Goal: Task Accomplishment & Management: Manage account settings

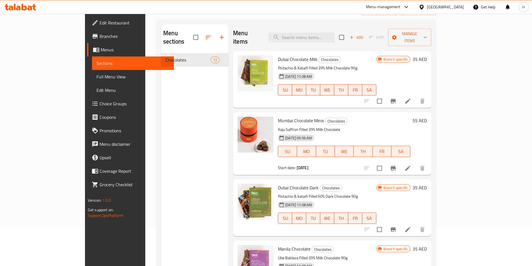
scroll to position [29, 0]
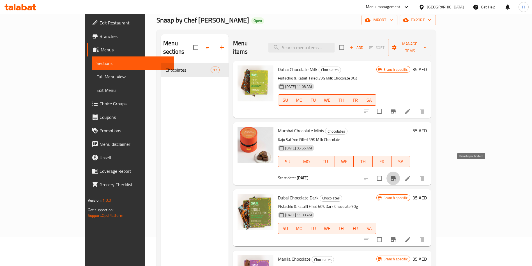
click at [396, 176] on icon "Branch-specific-item" at bounding box center [393, 178] width 5 height 4
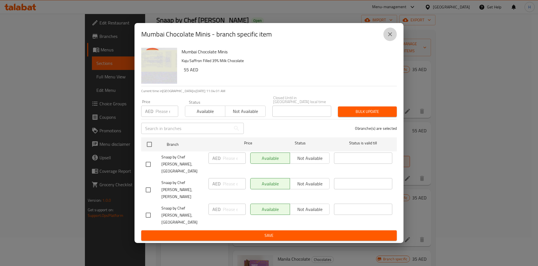
click at [394, 41] on button "close" at bounding box center [390, 33] width 13 height 13
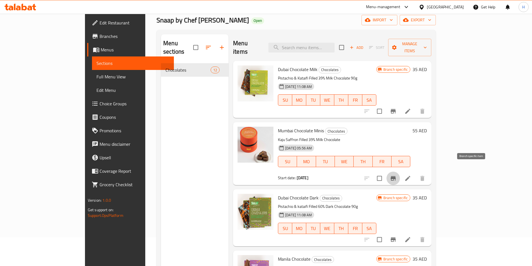
click at [400, 171] on button "Branch-specific-item" at bounding box center [392, 177] width 13 height 13
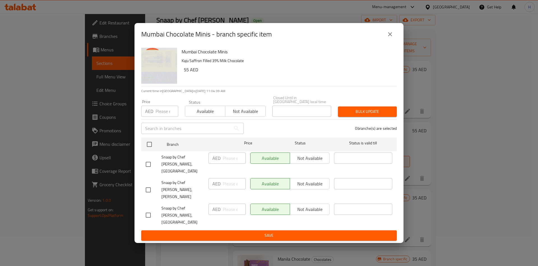
click at [147, 169] on input "checkbox" at bounding box center [148, 164] width 12 height 12
checkbox input "true"
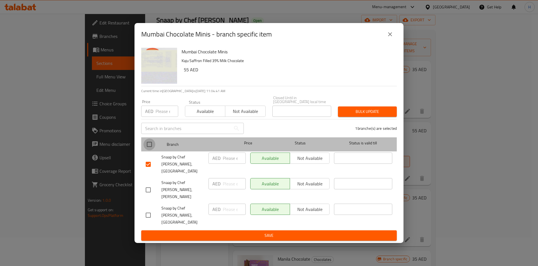
click at [151, 150] on input "checkbox" at bounding box center [150, 144] width 12 height 12
checkbox input "true"
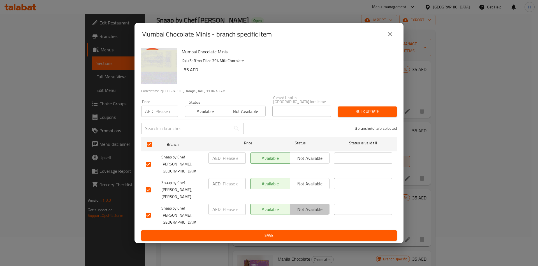
click at [304, 209] on span "Not available" at bounding box center [309, 209] width 35 height 8
click at [230, 163] on input "number" at bounding box center [234, 157] width 23 height 11
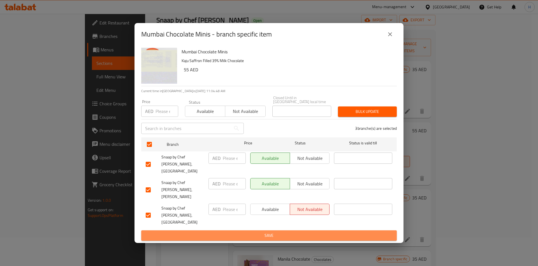
click at [259, 232] on span "Save" at bounding box center [269, 235] width 247 height 7
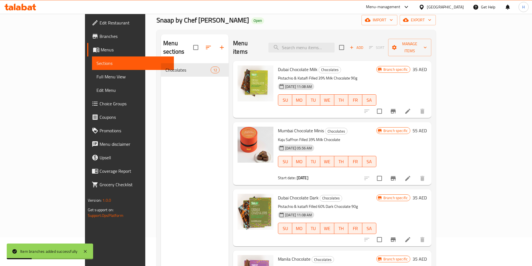
click at [410, 128] on span "Branch specific" at bounding box center [395, 130] width 29 height 5
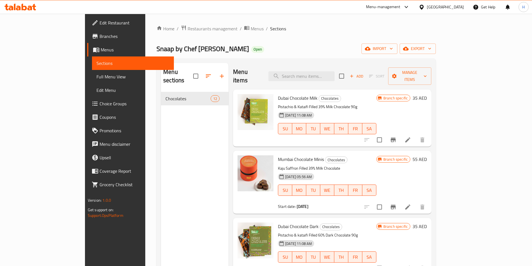
scroll to position [29, 0]
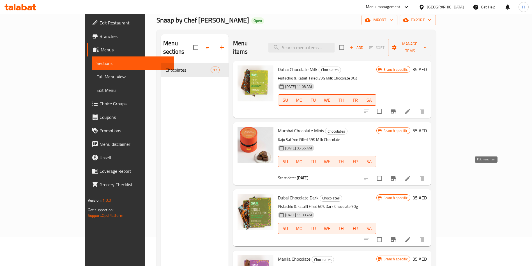
click at [411, 175] on icon at bounding box center [407, 178] width 7 height 7
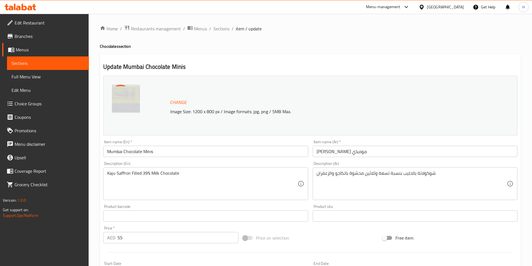
click at [45, 62] on span "Sections" at bounding box center [47, 63] width 73 height 7
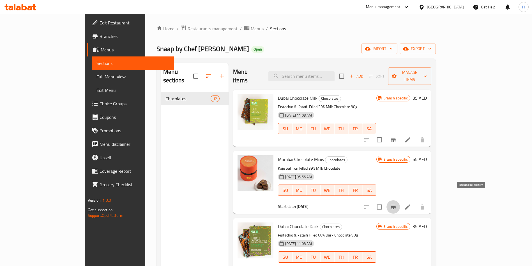
click at [396, 204] on icon "Branch-specific-item" at bounding box center [393, 206] width 5 height 4
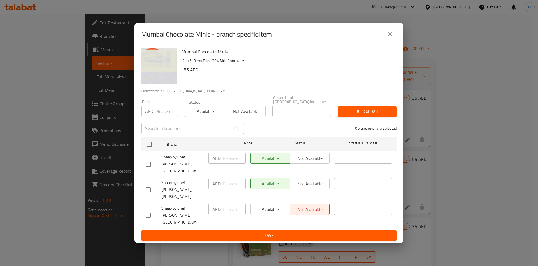
click at [149, 168] on input "checkbox" at bounding box center [148, 164] width 12 height 12
checkbox input "true"
click at [147, 185] on input "checkbox" at bounding box center [148, 190] width 12 height 12
checkbox input "true"
click at [307, 174] on div "Available Not available" at bounding box center [290, 164] width 84 height 28
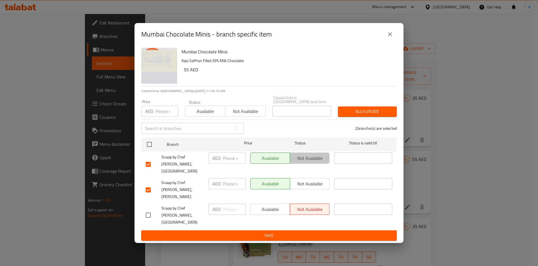
click at [306, 162] on span "Not available" at bounding box center [309, 158] width 35 height 8
click at [305, 186] on span "Not available" at bounding box center [309, 183] width 35 height 8
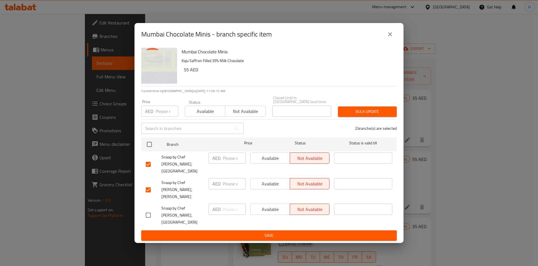
click at [290, 232] on span "Save" at bounding box center [269, 235] width 247 height 7
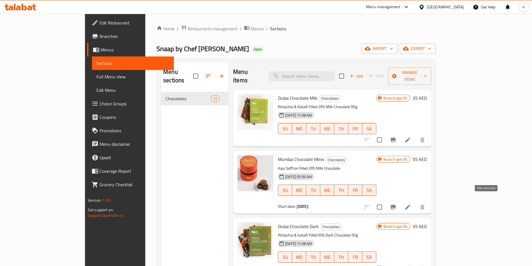
click at [410, 204] on icon at bounding box center [407, 206] width 5 height 5
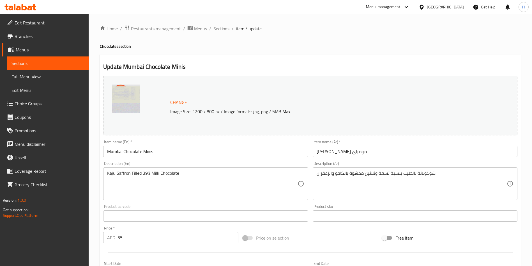
click at [111, 152] on input "Mumbai Chocolate Minis" at bounding box center [205, 151] width 205 height 11
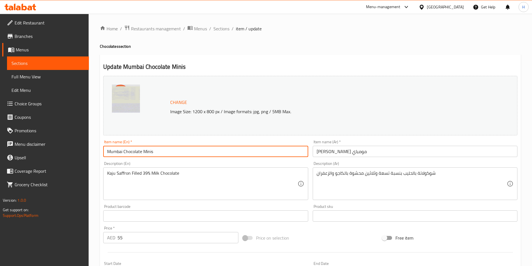
click at [111, 152] on input "Mumbai Chocolate Minis" at bounding box center [205, 151] width 205 height 11
type input "Diwali Chocolate Minis"
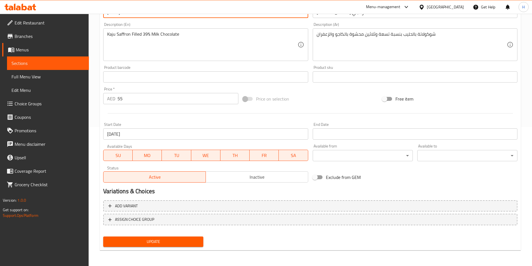
click at [187, 239] on span "Update" at bounding box center [153, 241] width 91 height 7
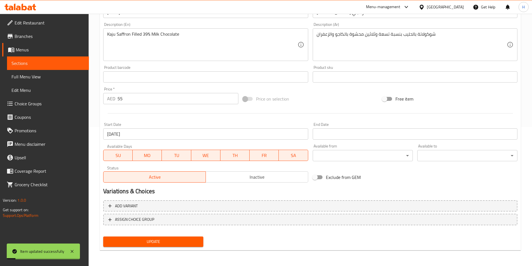
scroll to position [0, 0]
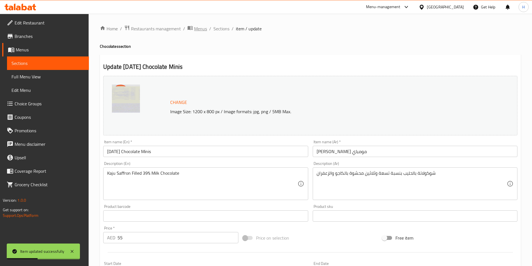
click at [197, 27] on span "Menus" at bounding box center [200, 28] width 13 height 7
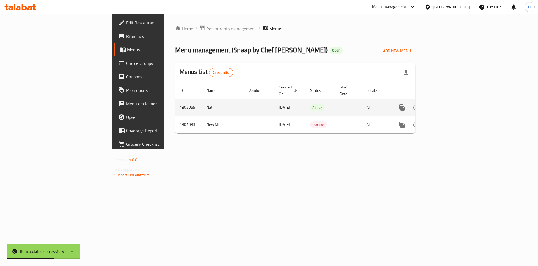
click at [445, 105] on icon "enhanced table" at bounding box center [442, 107] width 5 height 5
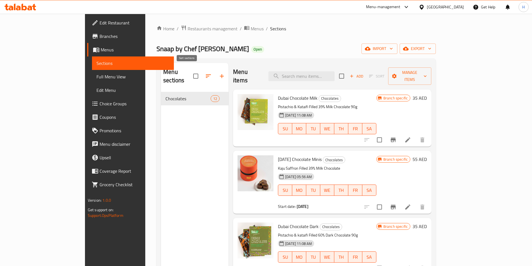
click at [205, 73] on icon "button" at bounding box center [208, 76] width 7 height 7
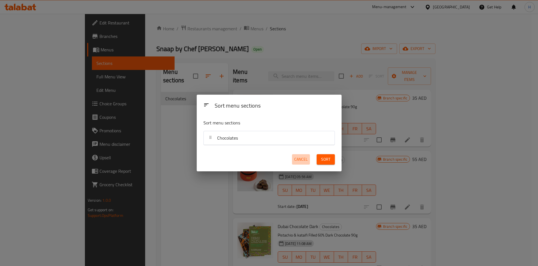
click at [298, 157] on span "Cancel" at bounding box center [300, 159] width 13 height 7
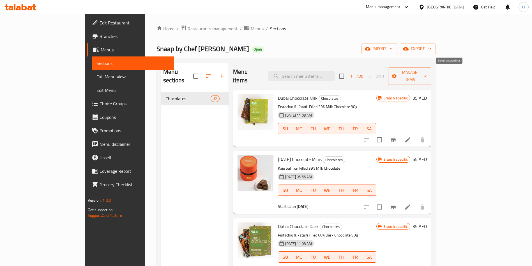
click at [388, 72] on span "Sort" at bounding box center [376, 76] width 23 height 9
click at [347, 73] on input "checkbox" at bounding box center [342, 76] width 12 height 12
checkbox input "true"
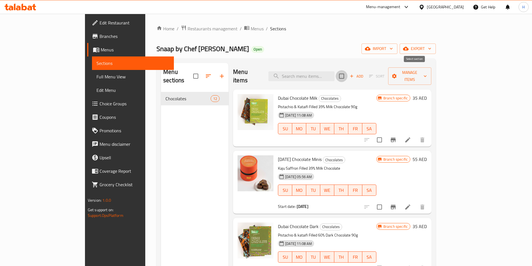
checkbox input "true"
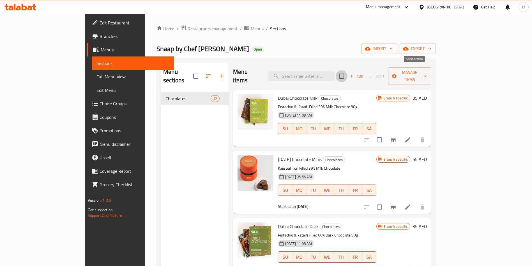
checkbox input "true"
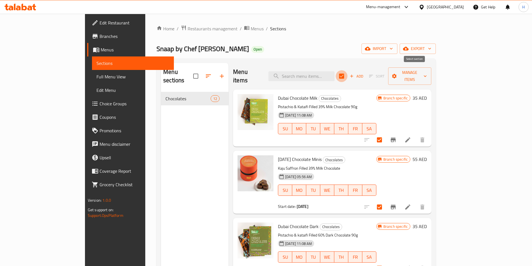
click at [347, 71] on input "checkbox" at bounding box center [342, 76] width 12 height 12
checkbox input "false"
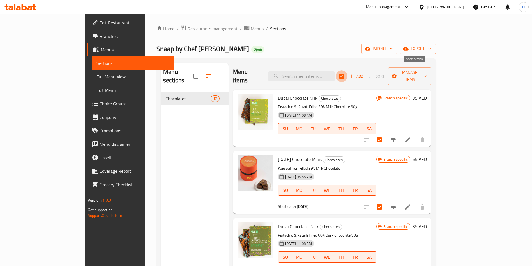
checkbox input "false"
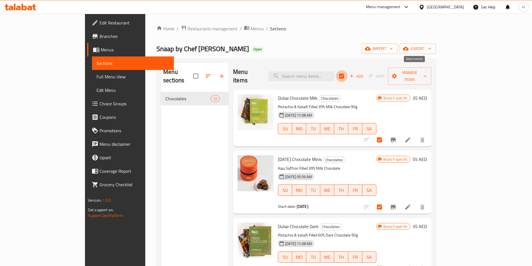
checkbox input "false"
click at [388, 72] on span "Sort" at bounding box center [376, 76] width 23 height 9
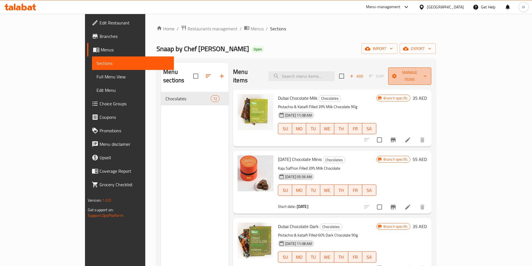
click at [427, 71] on span "Manage items" at bounding box center [410, 76] width 34 height 14
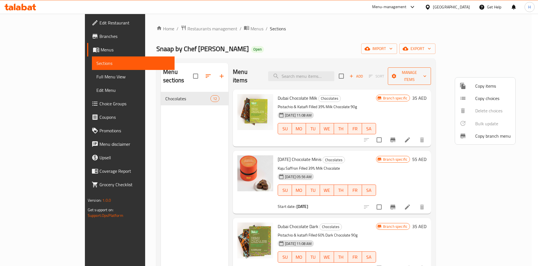
click at [476, 71] on div at bounding box center [269, 133] width 538 height 266
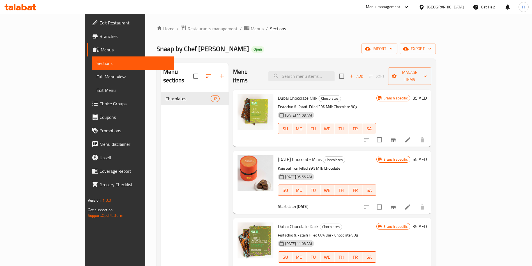
drag, startPoint x: 444, startPoint y: 198, endPoint x: 422, endPoint y: 100, distance: 100.5
click at [422, 100] on div "Dubai Chocolate Milk Chocolates Pistachio & Kataifi Filled 39% Milk Chocolate 9…" at bounding box center [332, 106] width 198 height 34
click at [376, 94] on h6 "Dubai Chocolate Milk Chocolates" at bounding box center [327, 98] width 98 height 8
drag, startPoint x: 446, startPoint y: 199, endPoint x: 439, endPoint y: 160, distance: 39.6
click at [379, 160] on div "Diwali Chocolate Minis Chocolates Kaju Saffron Filled 39% Milk Chocolate 14-10-…" at bounding box center [327, 182] width 103 height 58
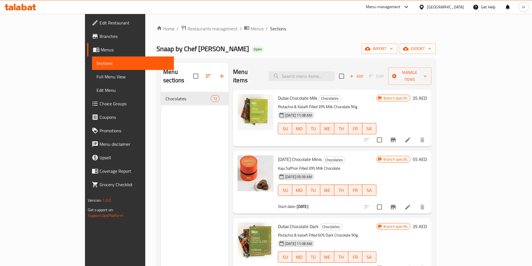
click at [427, 172] on div "Branch specific 55 AED" at bounding box center [401, 182] width 50 height 54
click at [427, 73] on span "Manage items" at bounding box center [410, 76] width 34 height 14
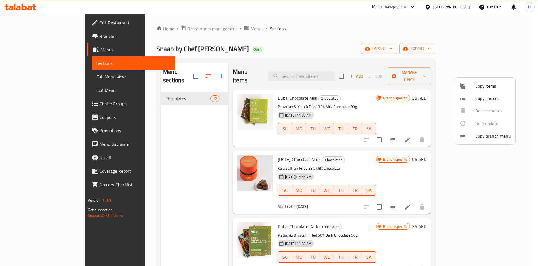
click at [419, 71] on div at bounding box center [269, 133] width 538 height 266
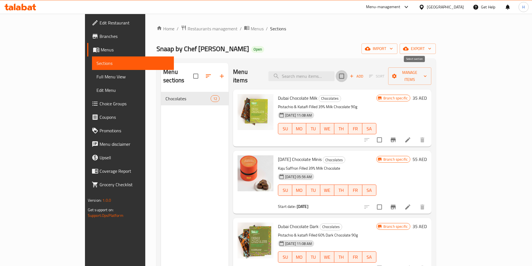
click at [347, 71] on input "checkbox" at bounding box center [342, 76] width 12 height 12
checkbox input "true"
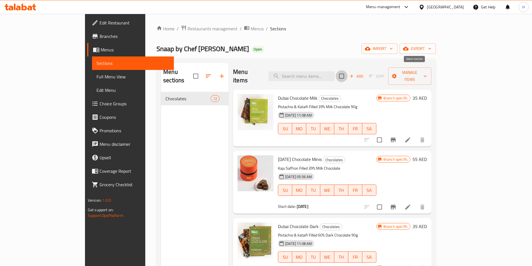
checkbox input "true"
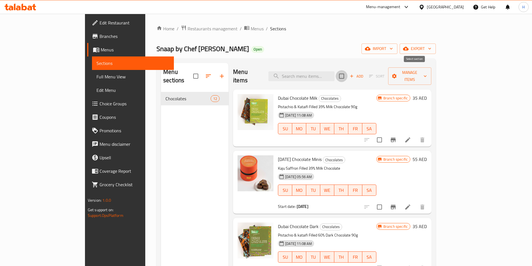
checkbox input "true"
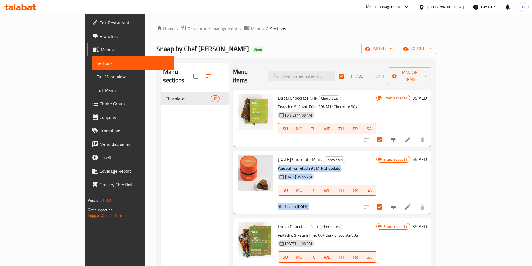
drag, startPoint x: 445, startPoint y: 196, endPoint x: 432, endPoint y: 146, distance: 52.1
click at [379, 153] on div "Diwali Chocolate Minis Chocolates Kaju Saffron Filled 39% Milk Chocolate 14-10-…" at bounding box center [327, 182] width 103 height 58
click at [347, 74] on input "checkbox" at bounding box center [342, 76] width 12 height 12
checkbox input "false"
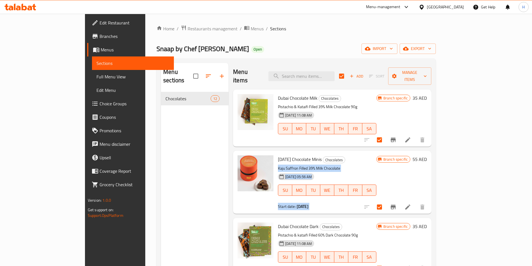
checkbox input "false"
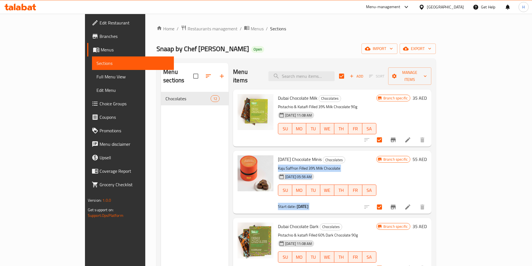
checkbox input "false"
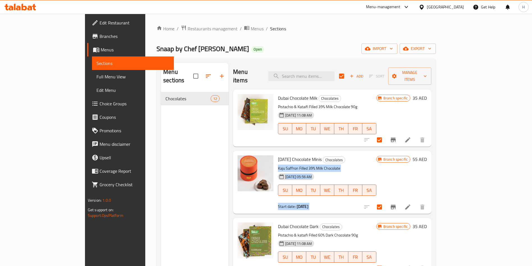
checkbox input "false"
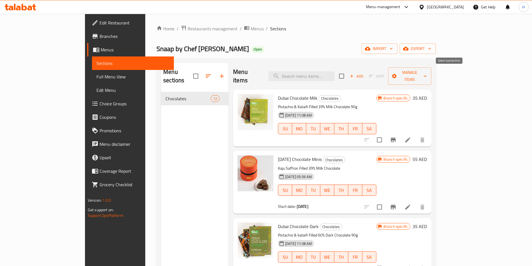
click at [388, 72] on span "Sort" at bounding box center [376, 76] width 23 height 9
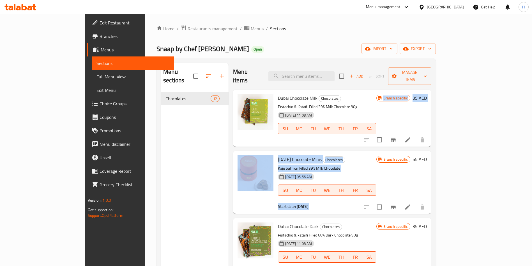
drag, startPoint x: 447, startPoint y: 195, endPoint x: 412, endPoint y: 110, distance: 91.9
click at [412, 110] on div "Dubai Chocolate Milk Chocolates Pistachio & Kataifi Filled 39% Milk Chocolate 9…" at bounding box center [332, 106] width 198 height 34
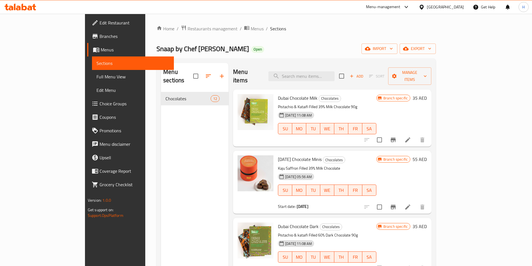
click at [161, 162] on div "Menu sections Chocolates 12" at bounding box center [195, 196] width 68 height 266
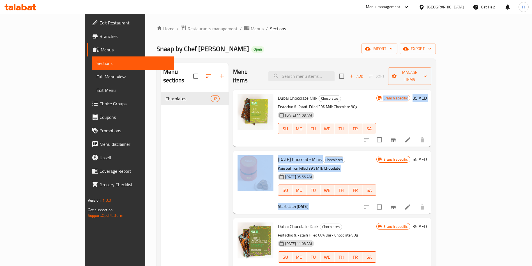
drag, startPoint x: 445, startPoint y: 202, endPoint x: 422, endPoint y: 102, distance: 102.0
click at [422, 102] on div "Dubai Chocolate Milk Chocolates Pistachio & Kataifi Filled 39% Milk Chocolate 9…" at bounding box center [332, 106] width 198 height 34
click at [429, 200] on div at bounding box center [394, 206] width 69 height 13
drag, startPoint x: 446, startPoint y: 197, endPoint x: 437, endPoint y: 120, distance: 78.0
click at [431, 99] on div "Dubai Chocolate Milk Chocolates Pistachio & Kataifi Filled 39% Milk Chocolate 9…" at bounding box center [332, 106] width 198 height 34
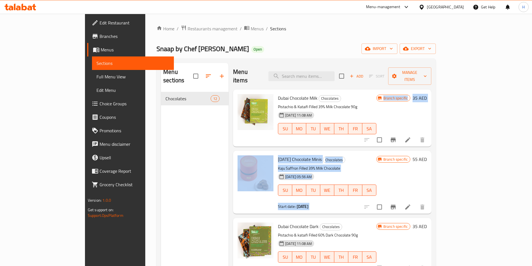
click at [429, 204] on div at bounding box center [394, 206] width 69 height 13
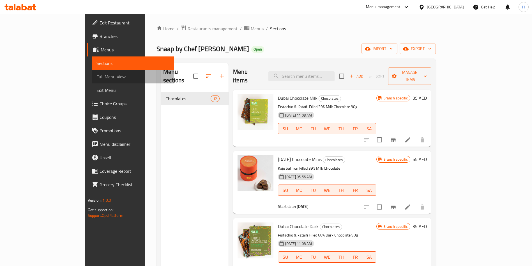
click at [96, 78] on span "Full Menu View" at bounding box center [132, 76] width 73 height 7
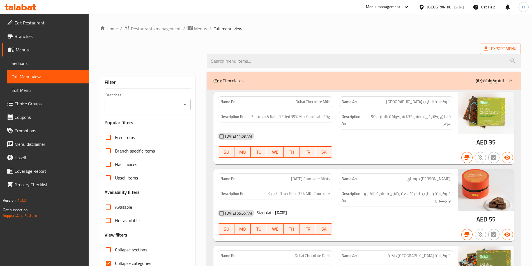
click at [43, 55] on link "Menus" at bounding box center [45, 49] width 87 height 13
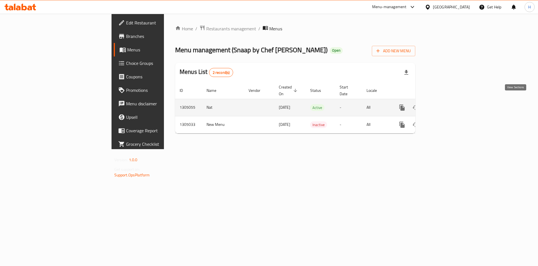
click at [446, 104] on icon "enhanced table" at bounding box center [442, 107] width 7 height 7
